Goal: Task Accomplishment & Management: Manage account settings

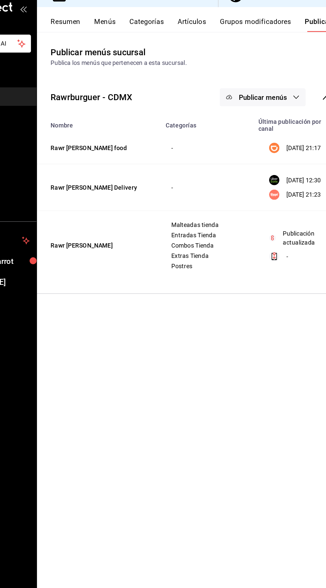
click at [146, 29] on button "Menús" at bounding box center [139, 32] width 17 height 11
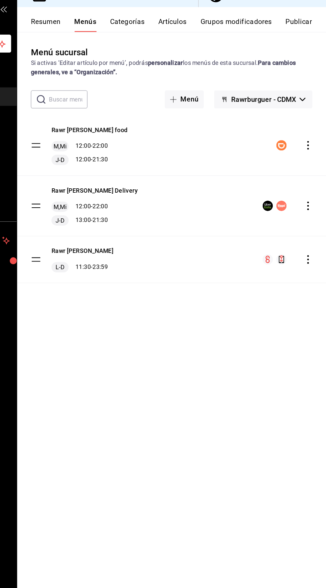
click at [314, 169] on icon "actions" at bounding box center [312, 172] width 7 height 7
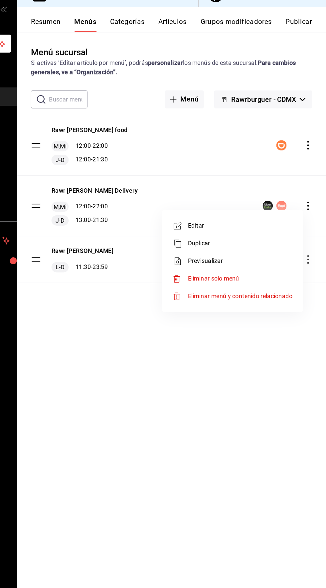
click at [236, 185] on span "Editar" at bounding box center [259, 188] width 81 height 7
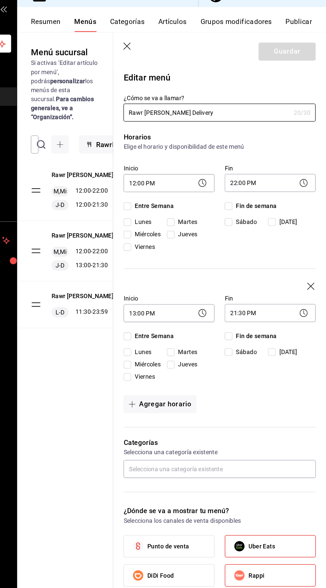
checkbox input "true"
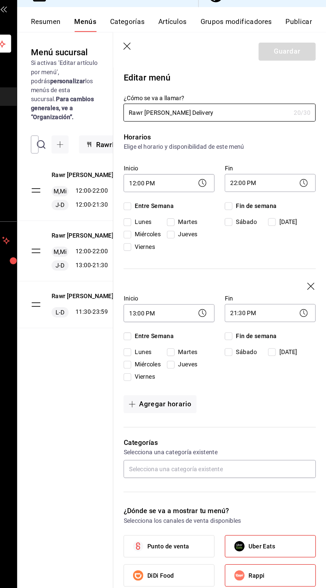
checkbox input "true"
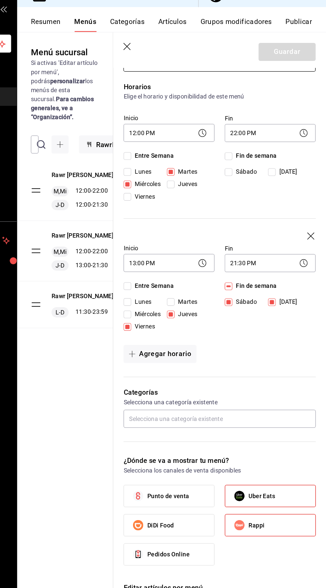
scroll to position [40, 0]
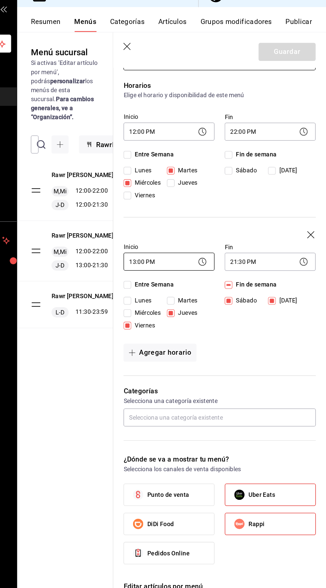
click at [190, 216] on body "Pregunta a Parrot AI Reportes Menú Configuración Personal Inventarios Facturaci…" at bounding box center [163, 294] width 326 height 588
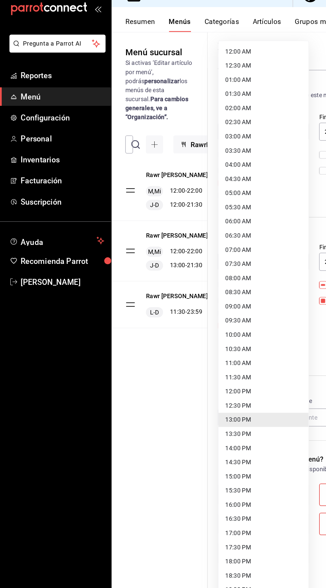
click at [201, 316] on li "12:00 PM" at bounding box center [204, 316] width 70 height 11
type input "12:00"
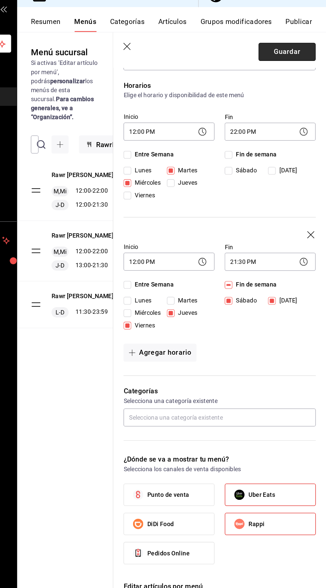
click at [298, 53] on button "Guardar" at bounding box center [296, 53] width 44 height 14
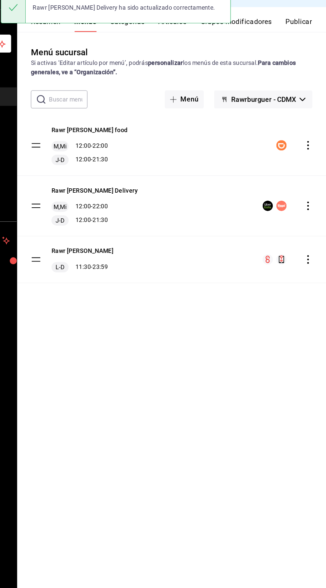
click at [308, 28] on button "Publicar" at bounding box center [305, 32] width 21 height 11
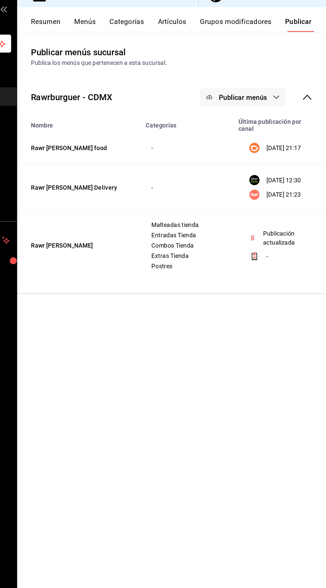
click at [273, 90] on span "Publicar menús" at bounding box center [261, 89] width 37 height 6
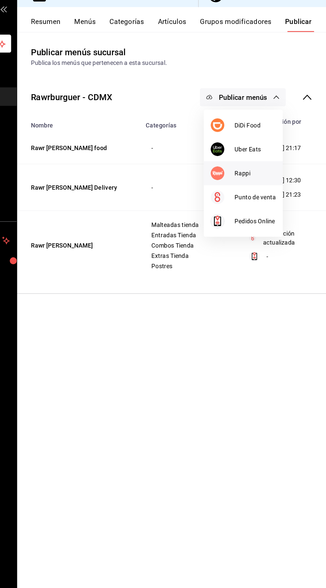
click at [265, 145] on span "Rappi" at bounding box center [271, 147] width 32 height 7
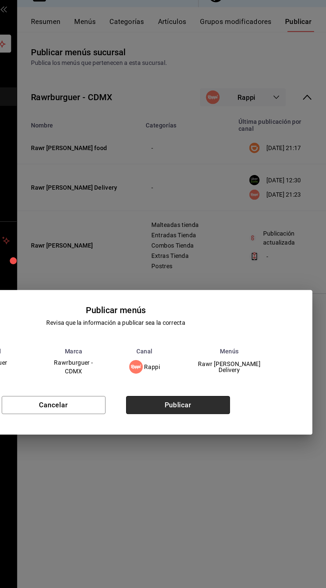
click at [221, 330] on button "Publicar" at bounding box center [211, 327] width 81 height 14
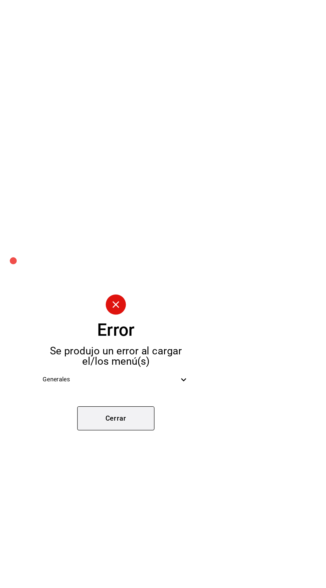
click at [169, 334] on button "Cerrar" at bounding box center [163, 337] width 60 height 19
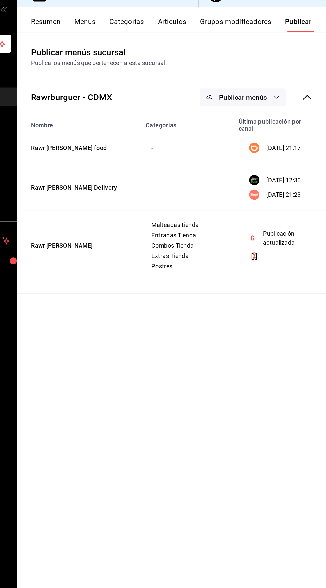
click at [278, 83] on button "Publicar menús" at bounding box center [261, 89] width 67 height 14
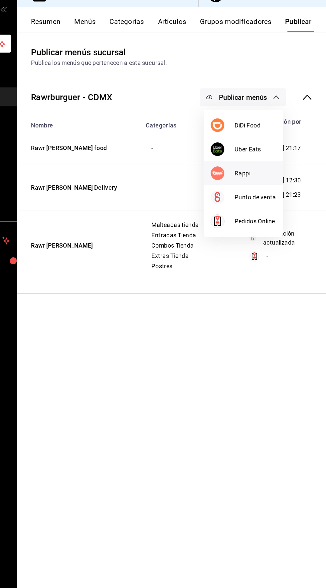
click at [271, 144] on span "Rappi" at bounding box center [271, 147] width 32 height 7
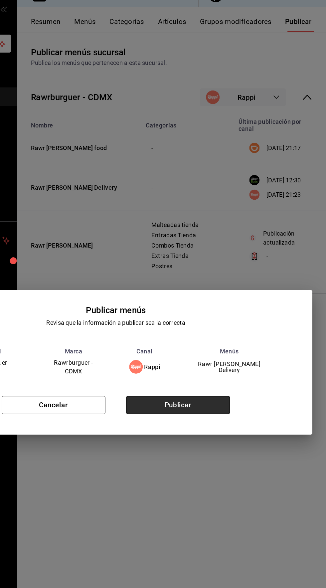
click at [210, 332] on button "Publicar" at bounding box center [211, 327] width 81 height 14
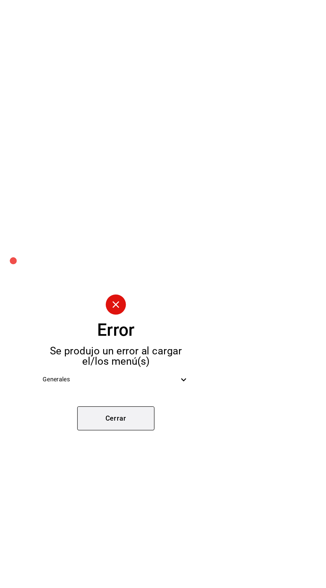
click at [171, 333] on button "Cerrar" at bounding box center [163, 337] width 60 height 19
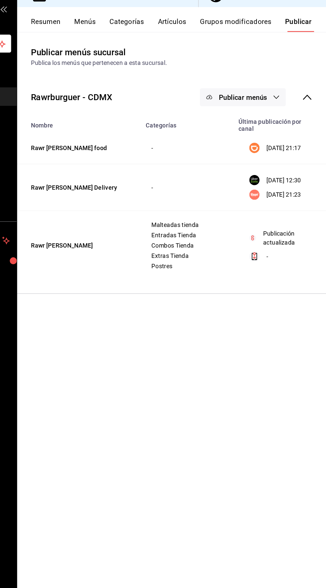
click at [267, 83] on button "Publicar menús" at bounding box center [261, 89] width 67 height 14
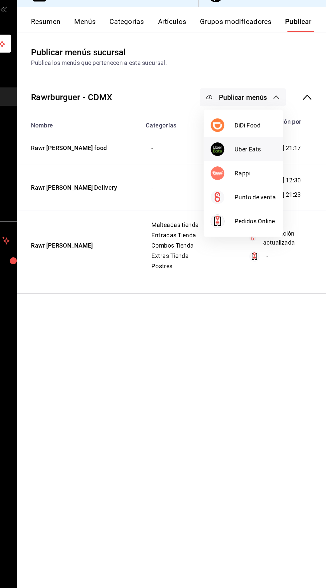
click at [269, 124] on li "Uber Eats" at bounding box center [261, 128] width 61 height 19
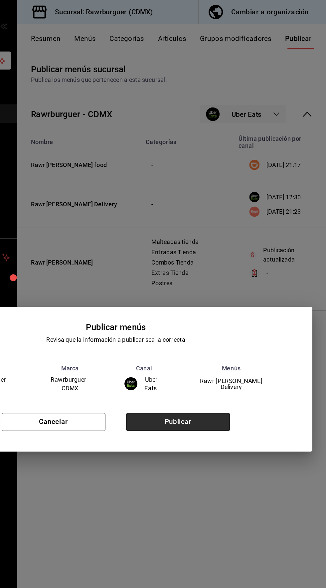
click at [212, 328] on button "Publicar" at bounding box center [211, 327] width 81 height 14
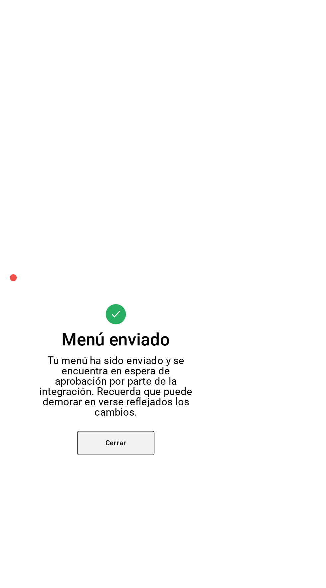
click at [162, 343] on button "Cerrar" at bounding box center [163, 343] width 60 height 19
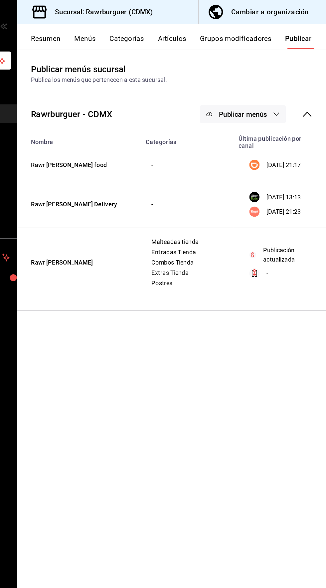
click at [266, 86] on span "Publicar menús" at bounding box center [261, 89] width 37 height 6
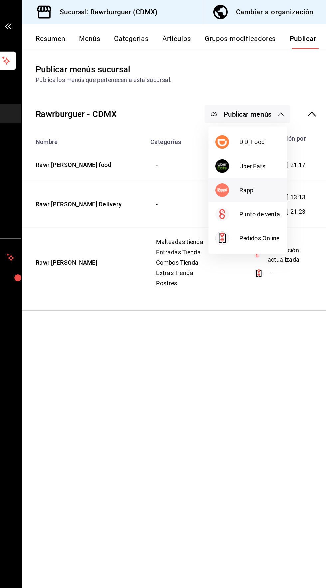
click at [266, 146] on span "Rappi" at bounding box center [271, 147] width 32 height 7
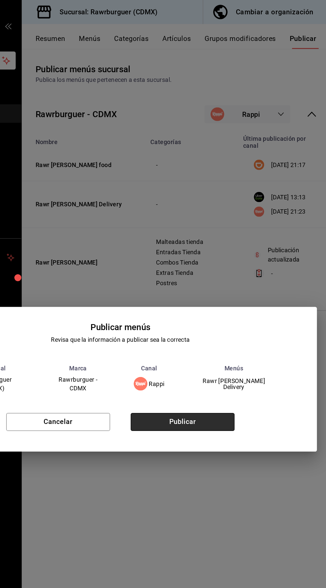
click at [216, 329] on button "Publicar" at bounding box center [211, 327] width 81 height 14
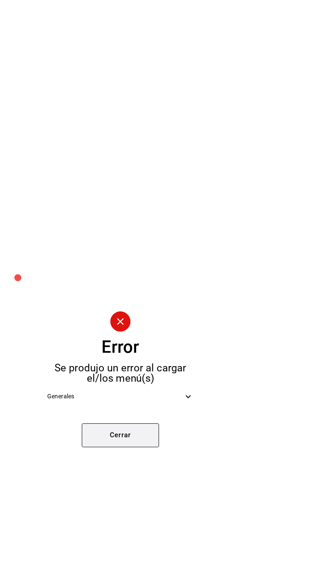
click at [166, 346] on button "Cerrar" at bounding box center [163, 337] width 60 height 19
